Goal: Task Accomplishment & Management: Manage account settings

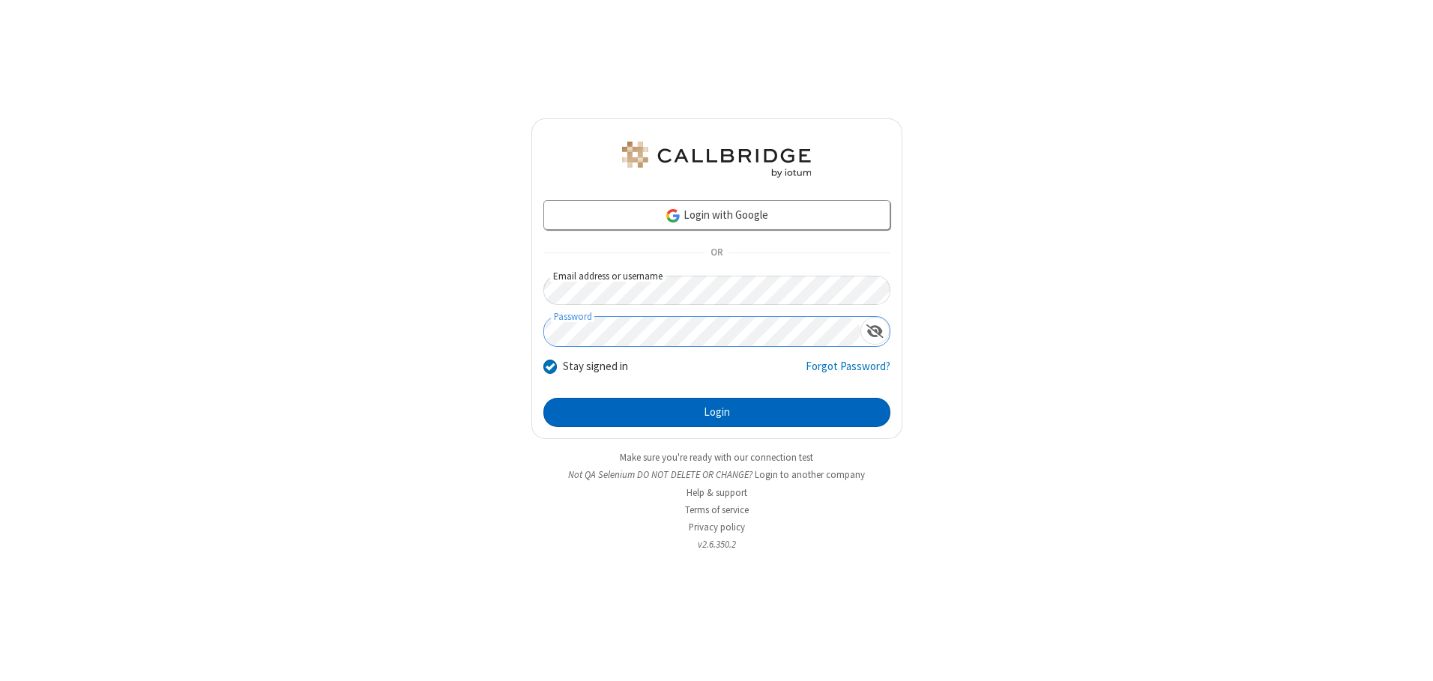
click at [716, 412] on button "Login" at bounding box center [716, 413] width 347 height 30
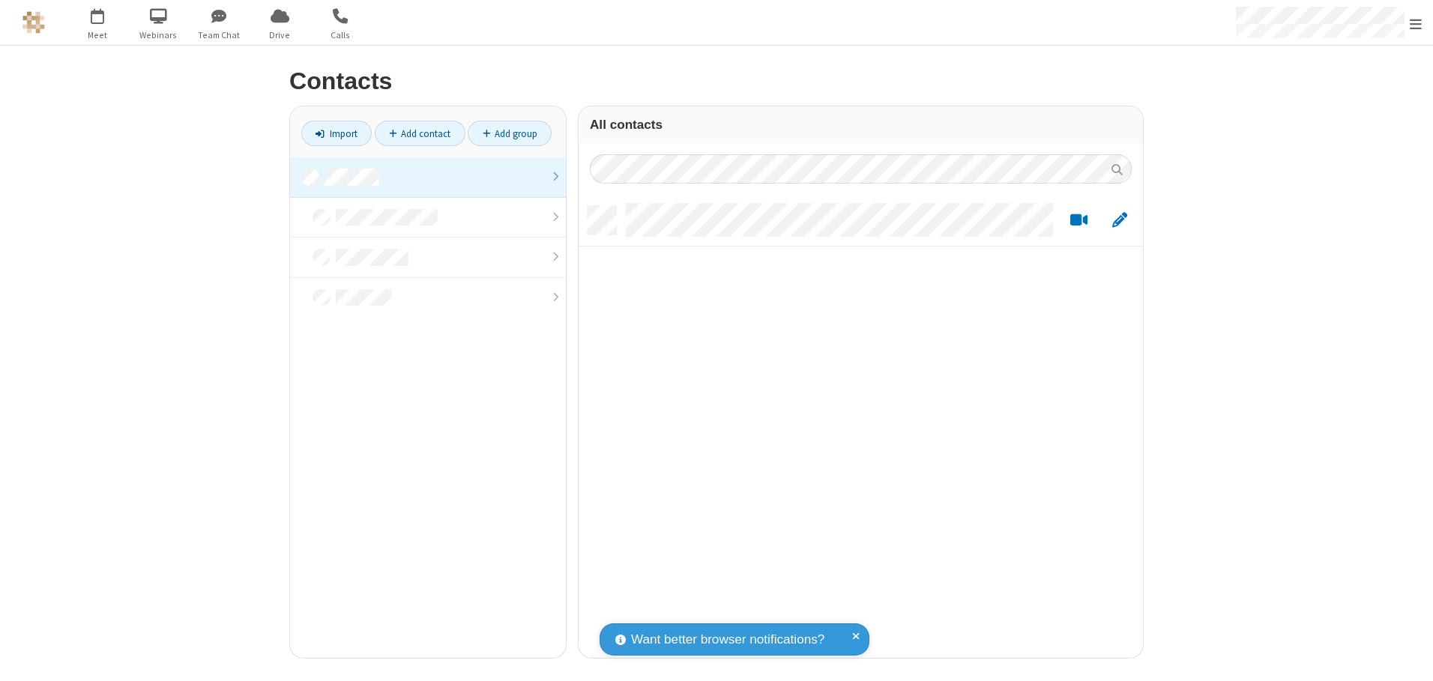
scroll to position [452, 553]
click at [428, 177] on link at bounding box center [428, 177] width 276 height 40
click at [420, 133] on link "Add contact" at bounding box center [420, 133] width 91 height 25
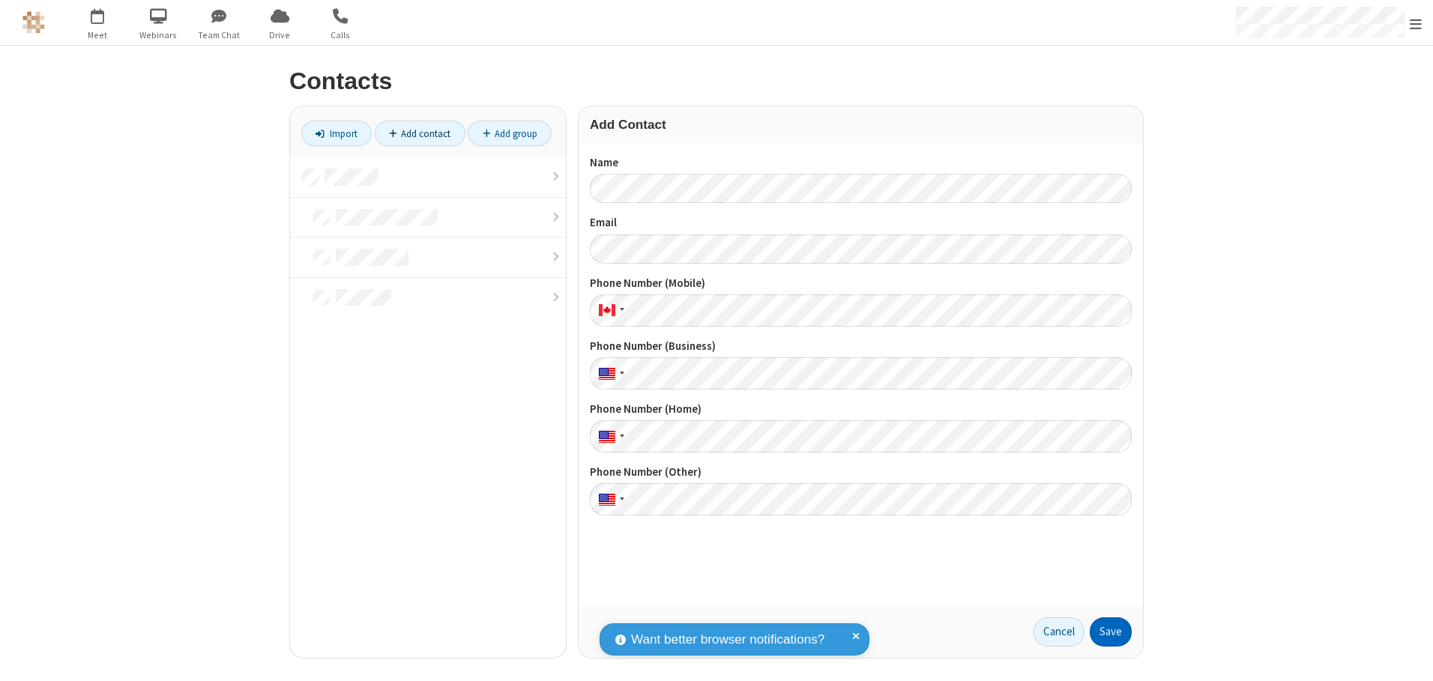
click at [1111, 632] on button "Save" at bounding box center [1111, 633] width 42 height 30
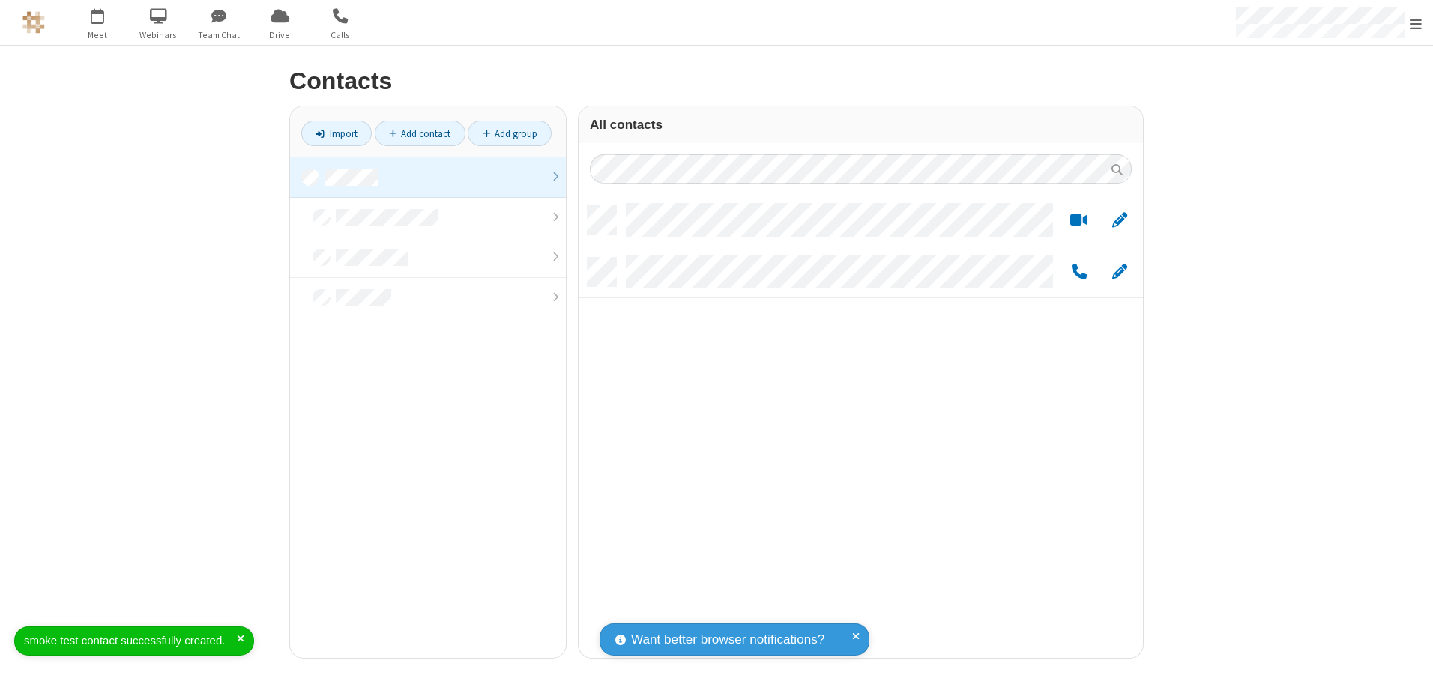
scroll to position [452, 553]
click at [420, 133] on link "Add contact" at bounding box center [420, 133] width 91 height 25
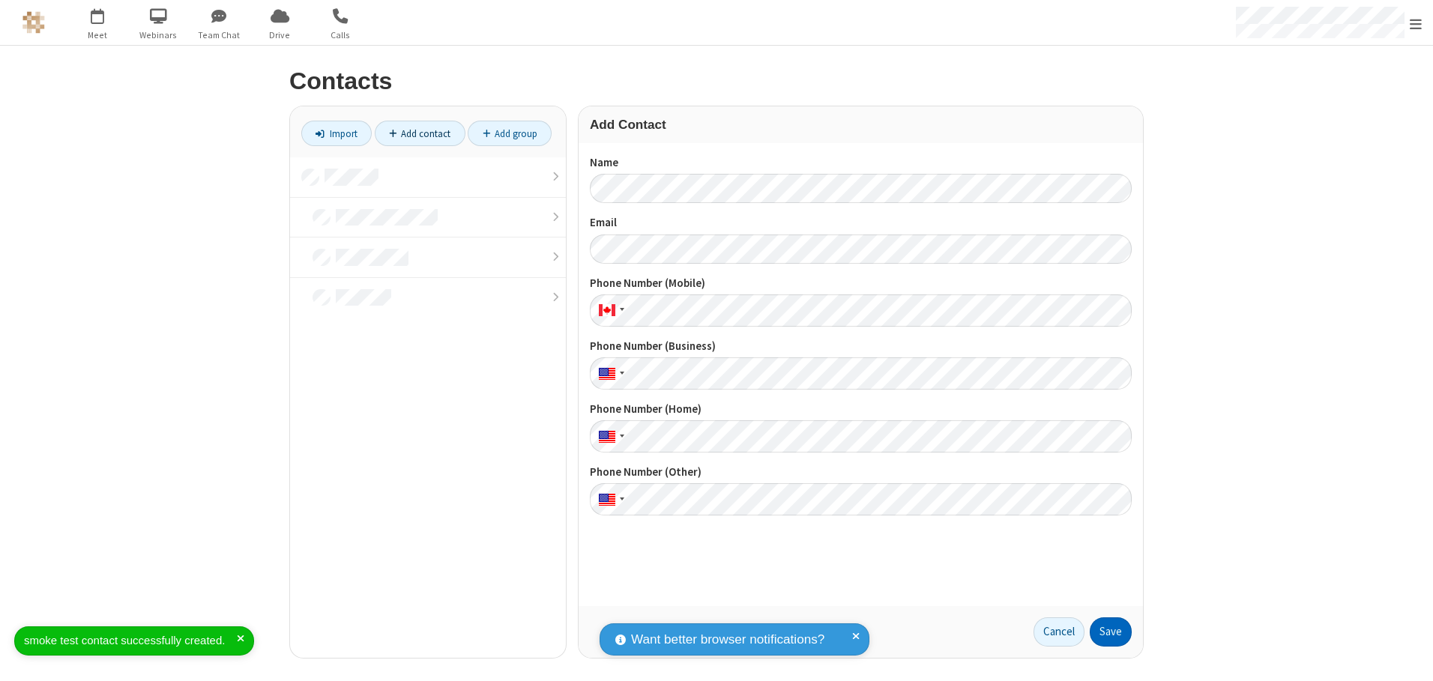
click at [1111, 632] on button "Save" at bounding box center [1111, 633] width 42 height 30
